Goal: Ask a question: Seek information or help from site administrators or community

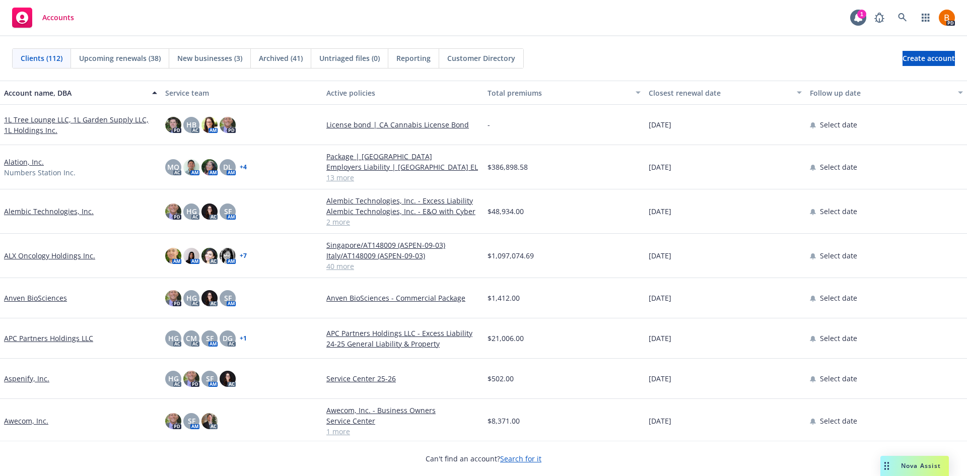
click at [914, 467] on span "Nova Assist" at bounding box center [921, 465] width 40 height 9
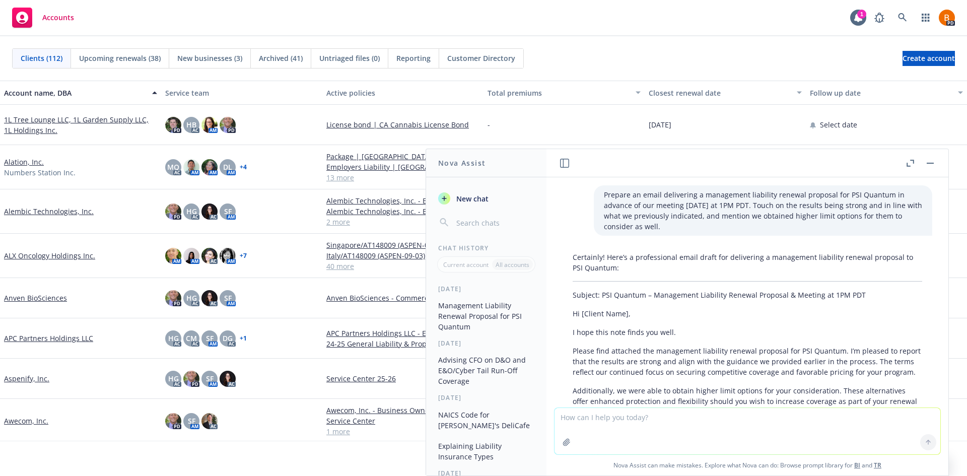
click at [909, 167] on button "button" at bounding box center [910, 163] width 12 height 12
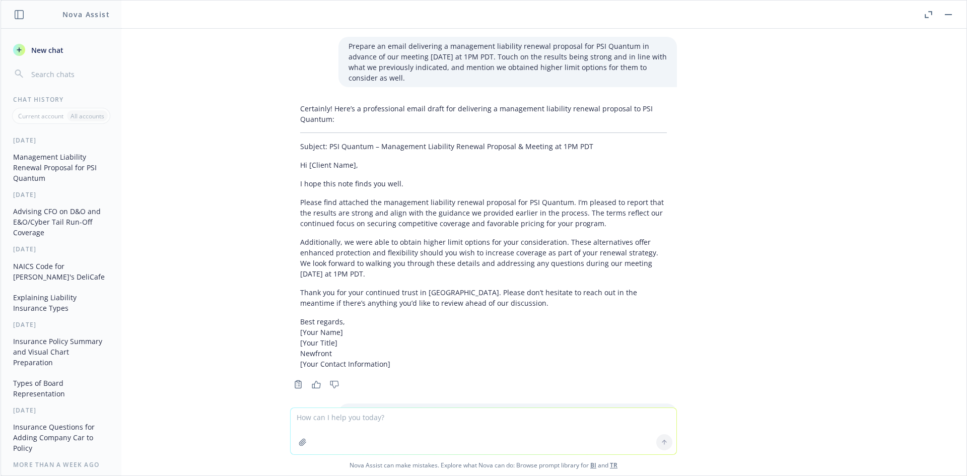
click at [49, 50] on span "New chat" at bounding box center [46, 50] width 34 height 11
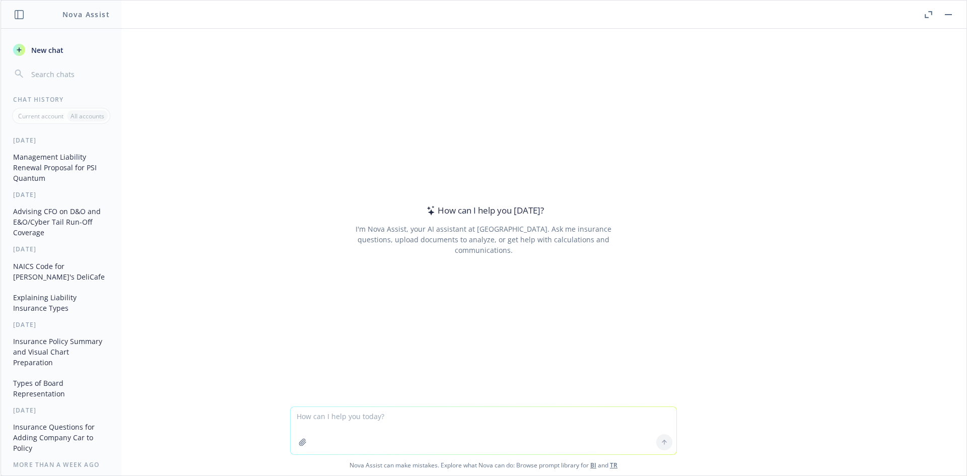
click at [371, 425] on textarea at bounding box center [484, 430] width 386 height 47
type textarea "Q"
type textarea "Quick hit facts about Chubb"
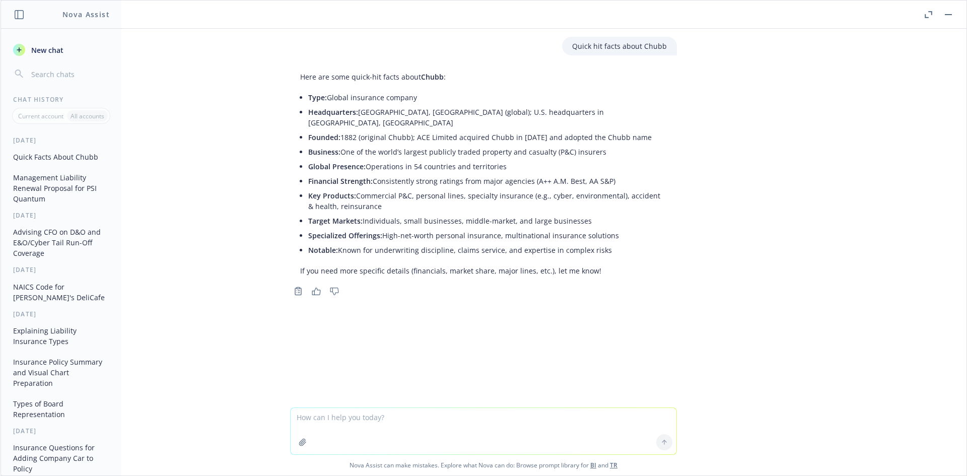
click at [415, 427] on textarea at bounding box center [484, 431] width 386 height 46
drag, startPoint x: 405, startPoint y: 262, endPoint x: 526, endPoint y: 262, distance: 120.9
click at [526, 265] on p "If you need more specific details (financials, market share, major lines, etc.)…" at bounding box center [483, 270] width 367 height 11
copy p "financials, market share, major lines,"
click at [375, 422] on textarea at bounding box center [484, 431] width 386 height 46
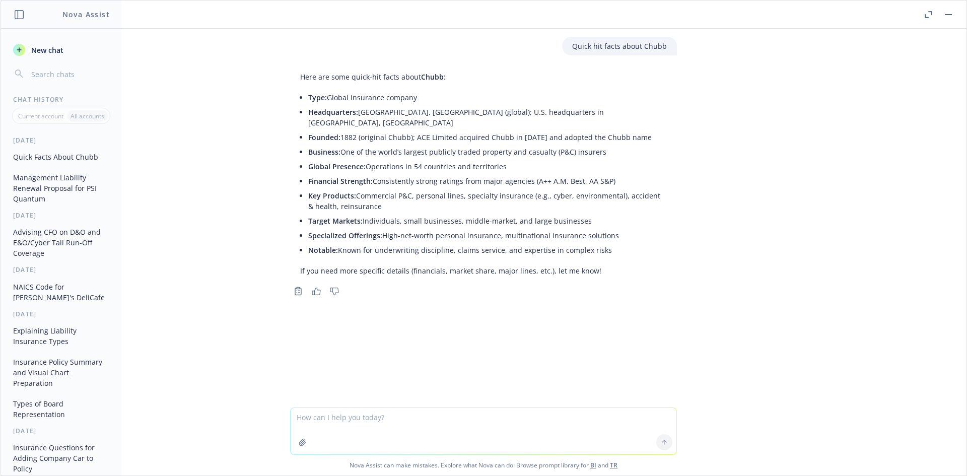
paste textarea "financials, market share, major lines,"
type textarea "financials, market share, major lines,"
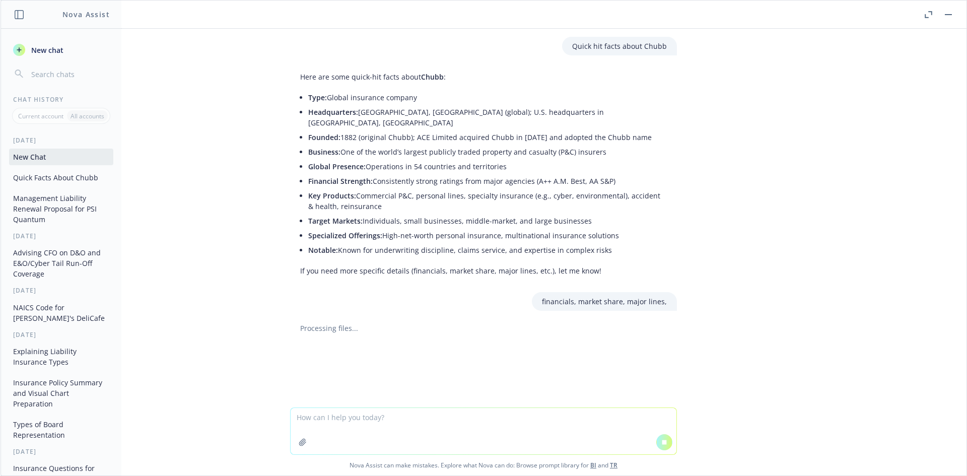
click at [376, 430] on textarea at bounding box center [484, 431] width 386 height 46
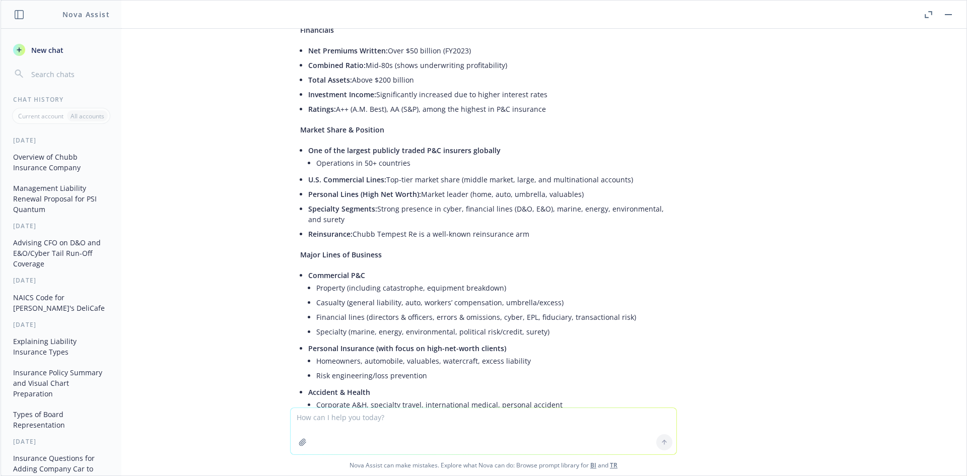
scroll to position [450, 0]
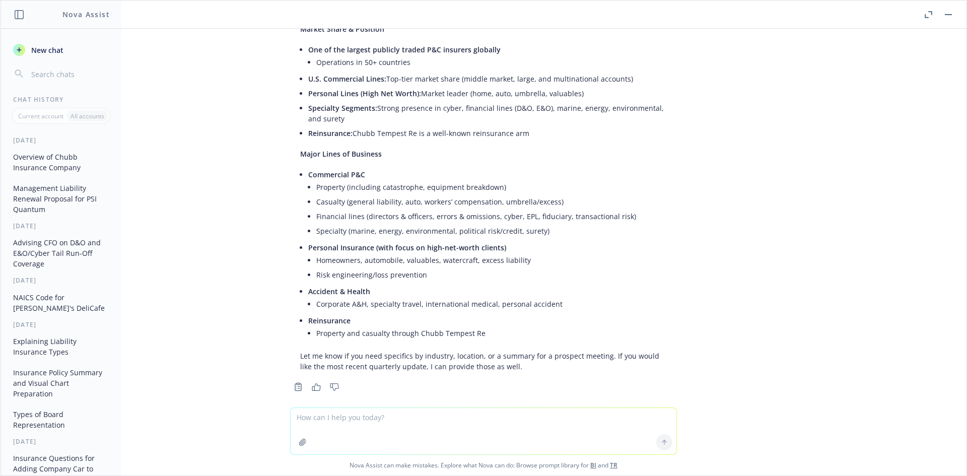
click at [407, 422] on textarea at bounding box center [484, 431] width 386 height 46
type textarea "Prepare a few lines as to why Chubb is a good fit for a high valuation technolo…"
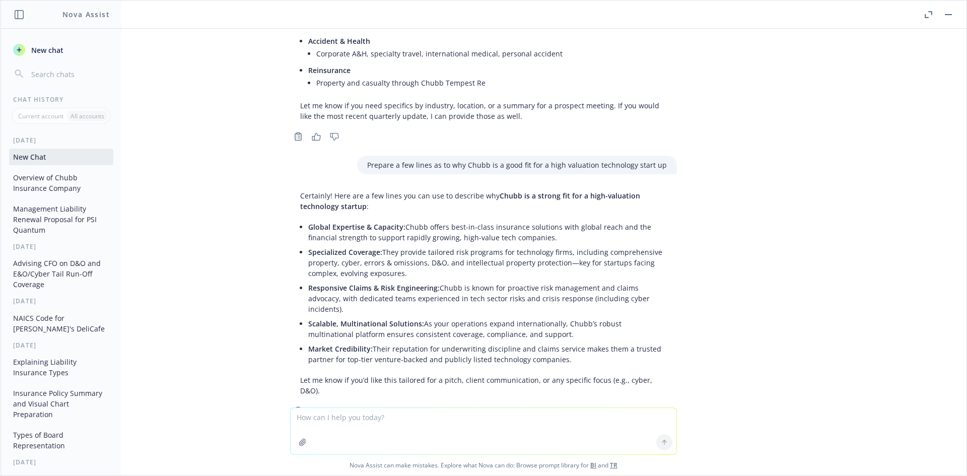
scroll to position [704, 0]
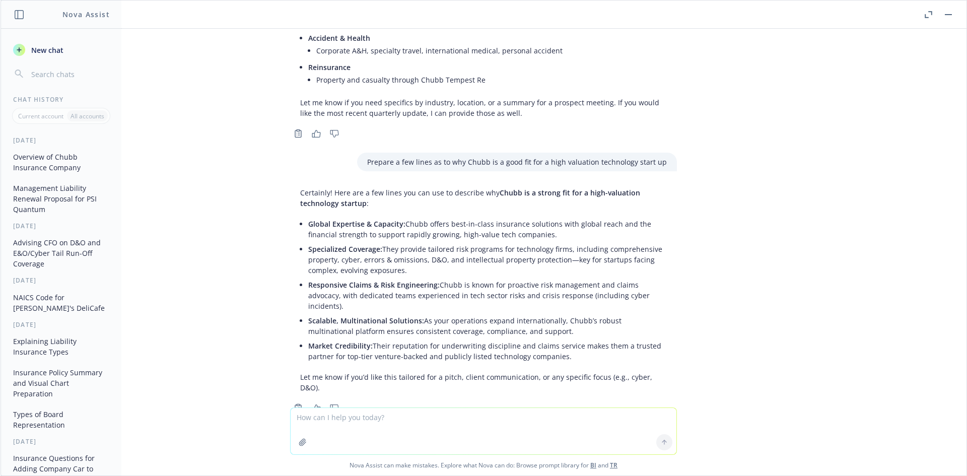
click at [51, 55] on span "New chat" at bounding box center [46, 50] width 34 height 11
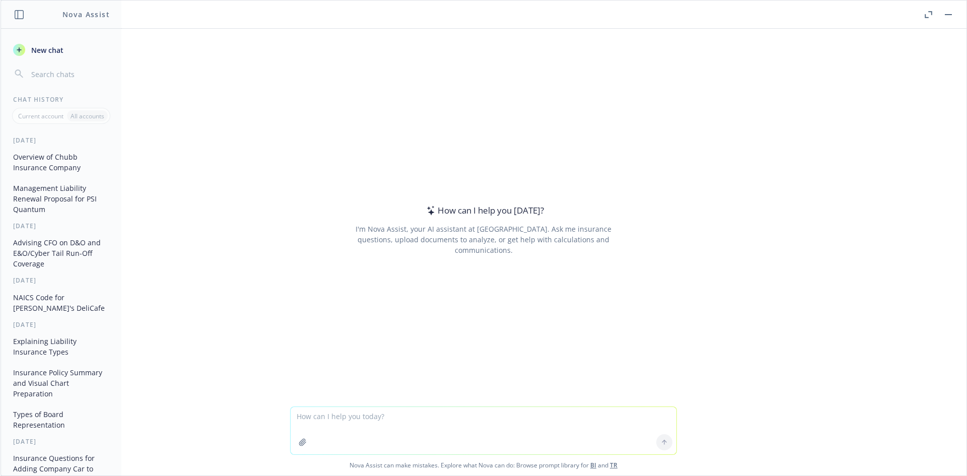
click at [390, 422] on textarea at bounding box center [484, 430] width 386 height 47
type textarea "What property insurers have the greatest capacity for high valuation projects"
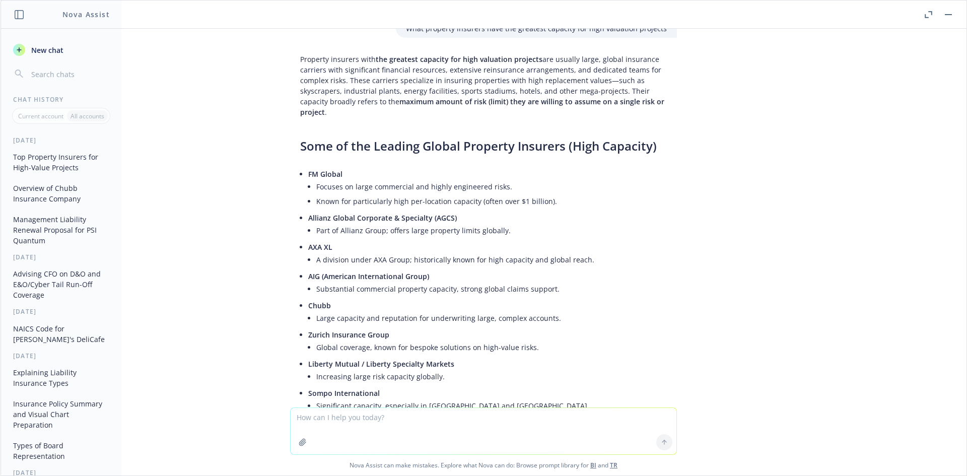
scroll to position [0, 0]
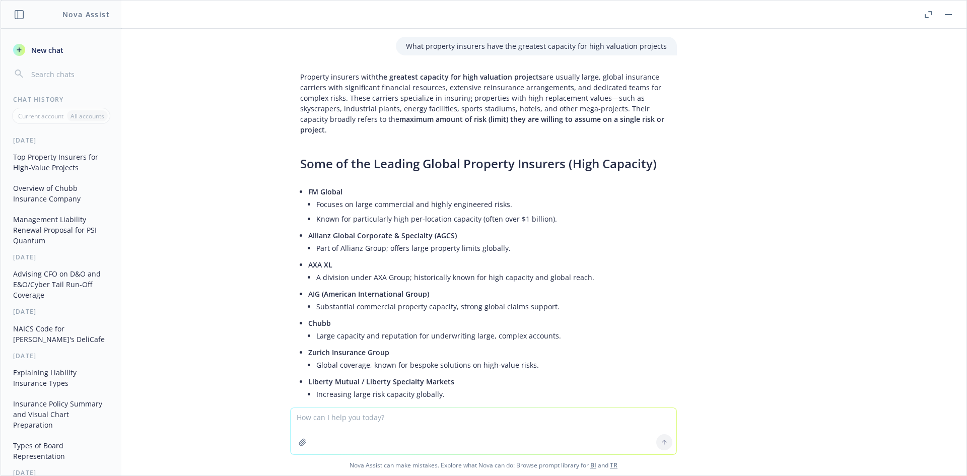
click at [26, 194] on button "Overview of Chubb Insurance Company" at bounding box center [61, 193] width 104 height 27
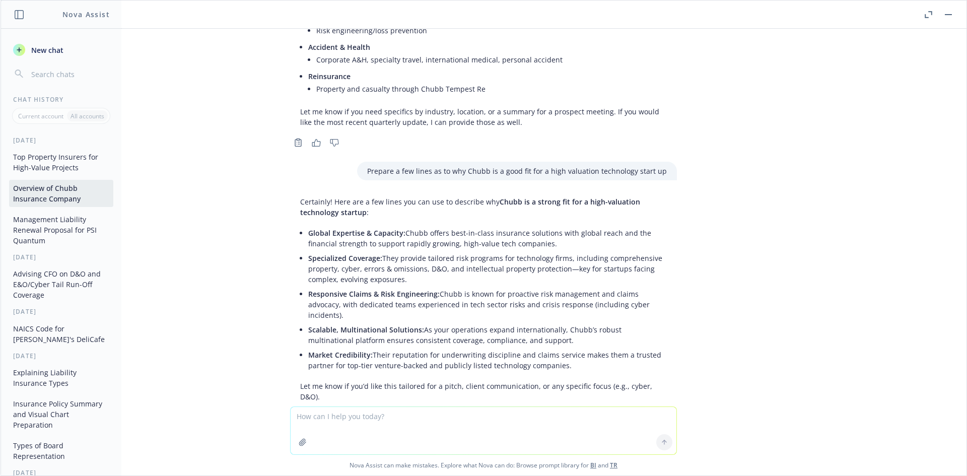
scroll to position [705, 0]
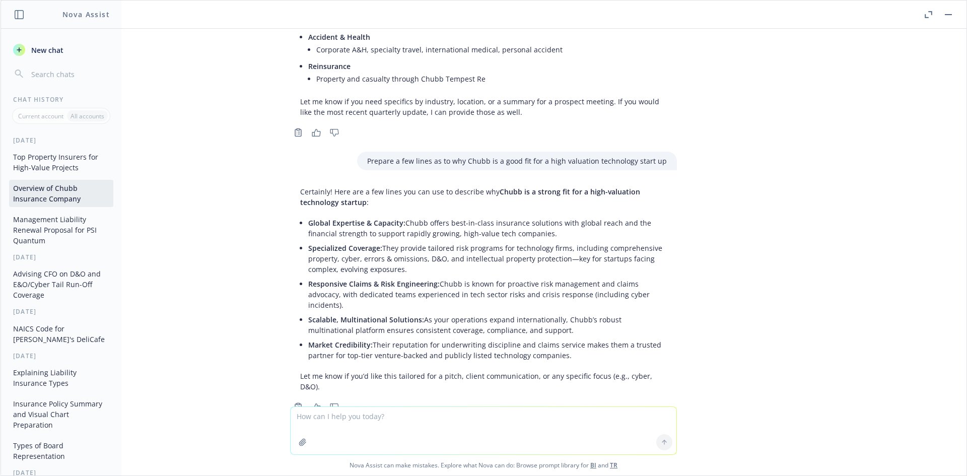
click at [42, 40] on div "New chat Chat History Current account All accounts [DATE] Top Property Insurers…" at bounding box center [61, 254] width 120 height 443
click at [41, 49] on span "New chat" at bounding box center [46, 50] width 34 height 11
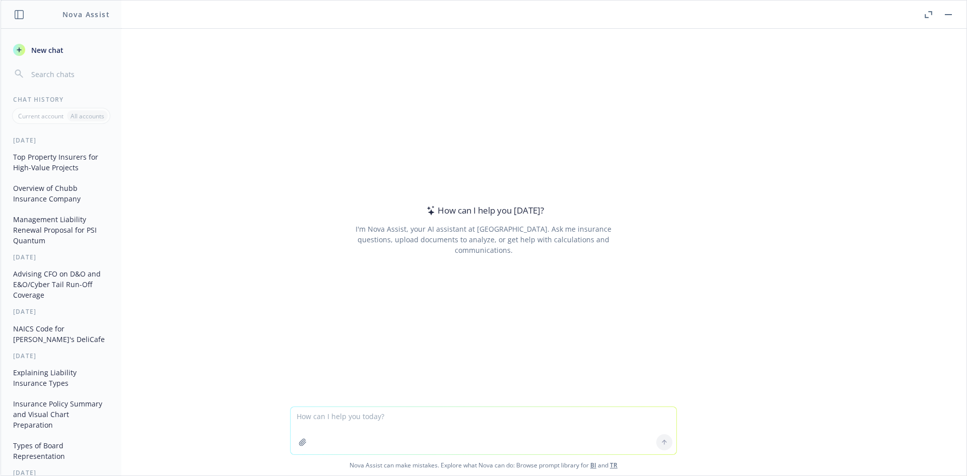
click at [945, 17] on button "button" at bounding box center [948, 15] width 12 height 12
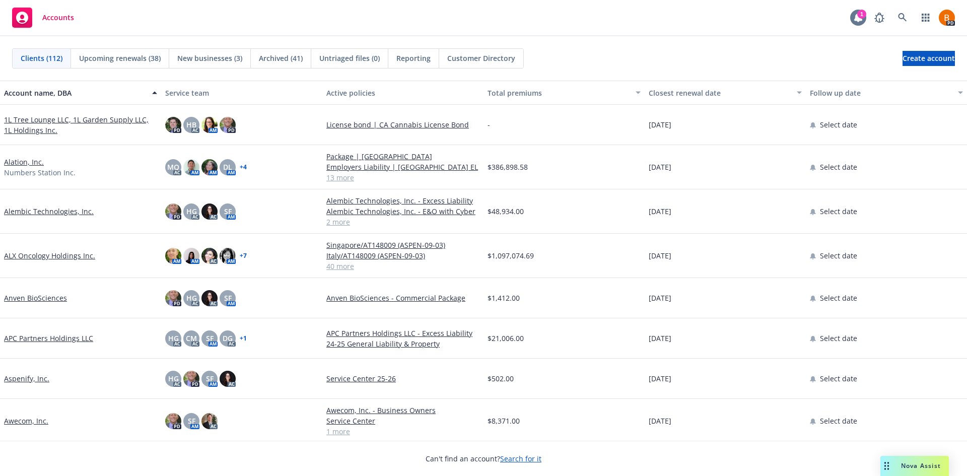
click at [861, 21] on icon at bounding box center [858, 18] width 10 height 10
